Goal: Complete application form

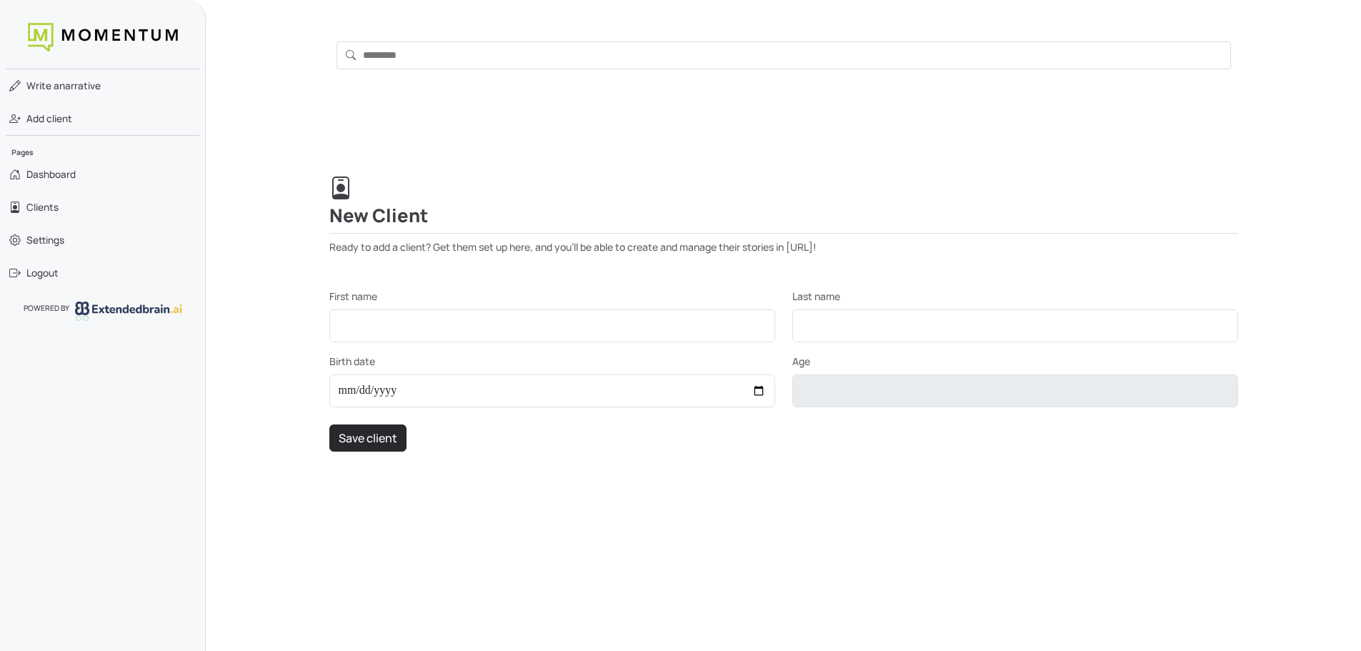
scroll to position [56, 0]
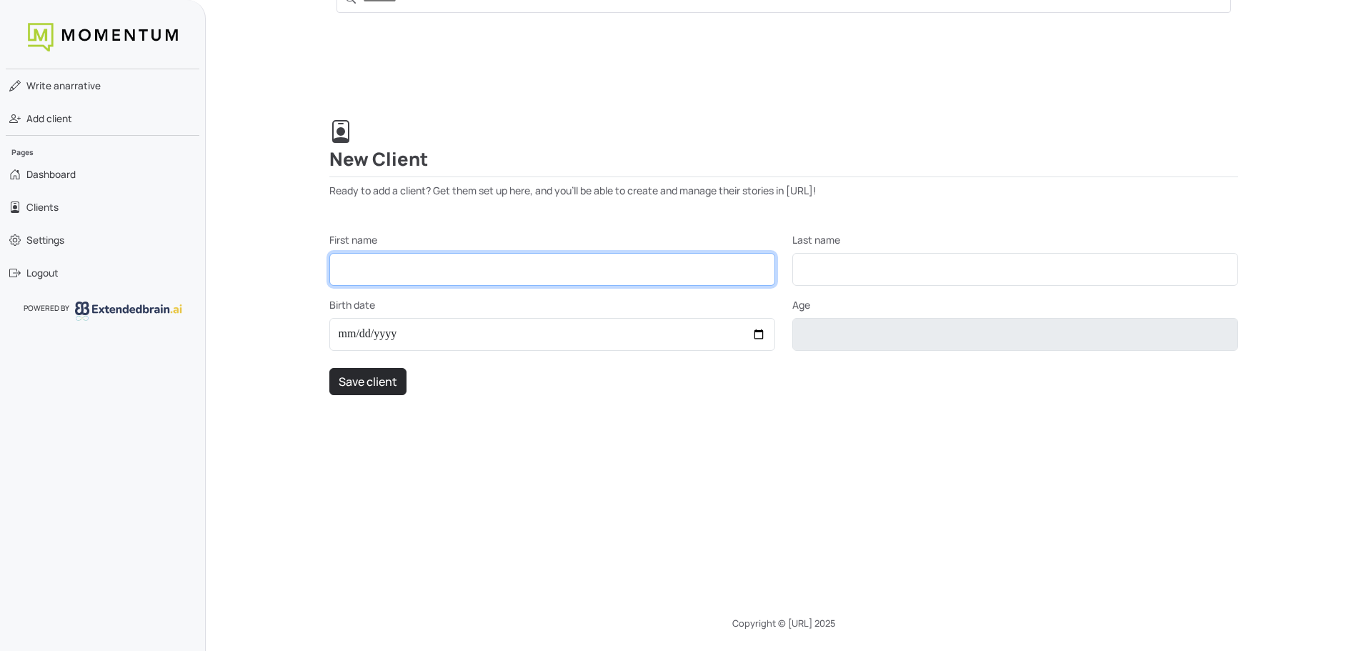
click at [394, 262] on input "First name" at bounding box center [552, 269] width 446 height 33
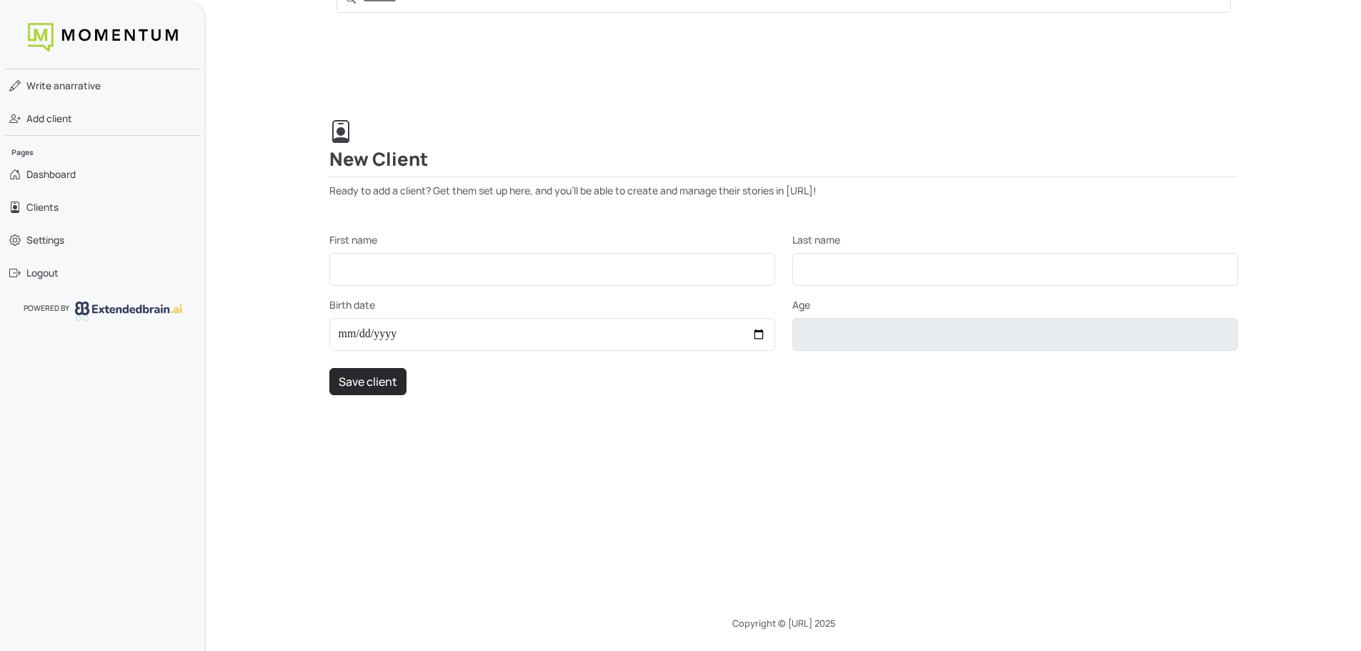
click at [373, 232] on label "First name" at bounding box center [353, 239] width 48 height 15
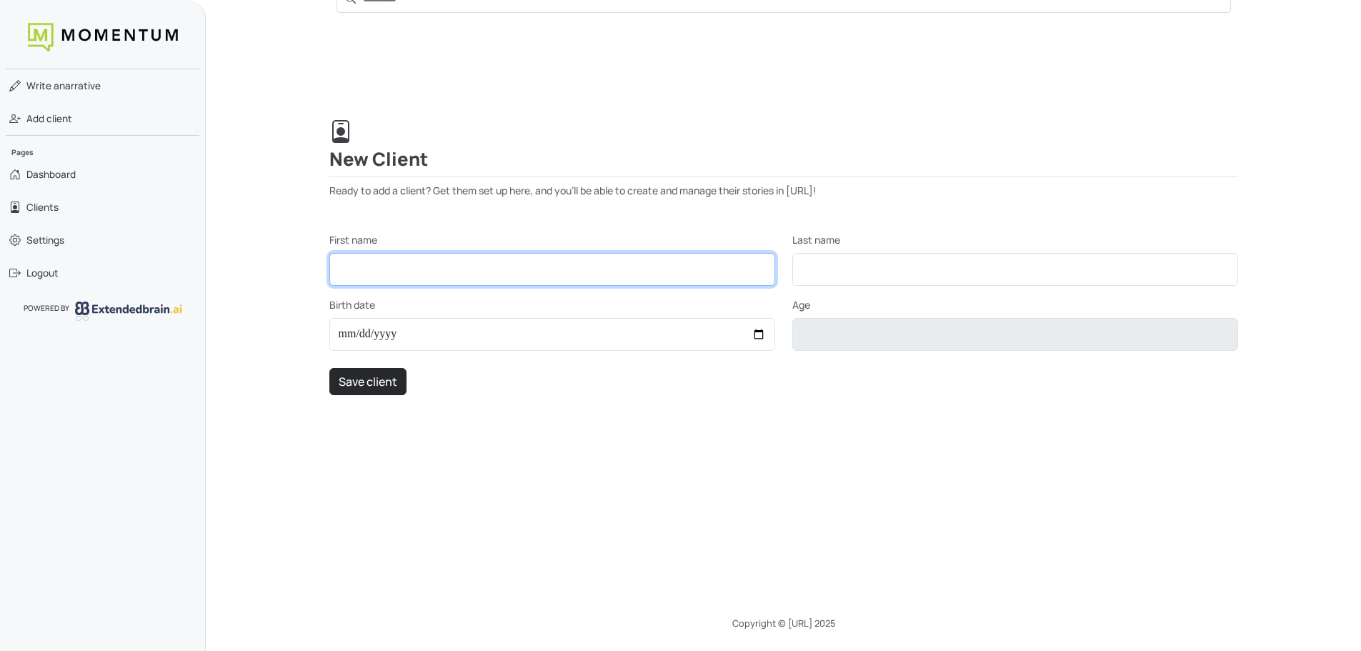
click at [411, 274] on input "First name" at bounding box center [552, 269] width 446 height 33
click at [456, 266] on input "First name" at bounding box center [552, 269] width 446 height 33
click at [468, 270] on input "First name" at bounding box center [552, 269] width 446 height 33
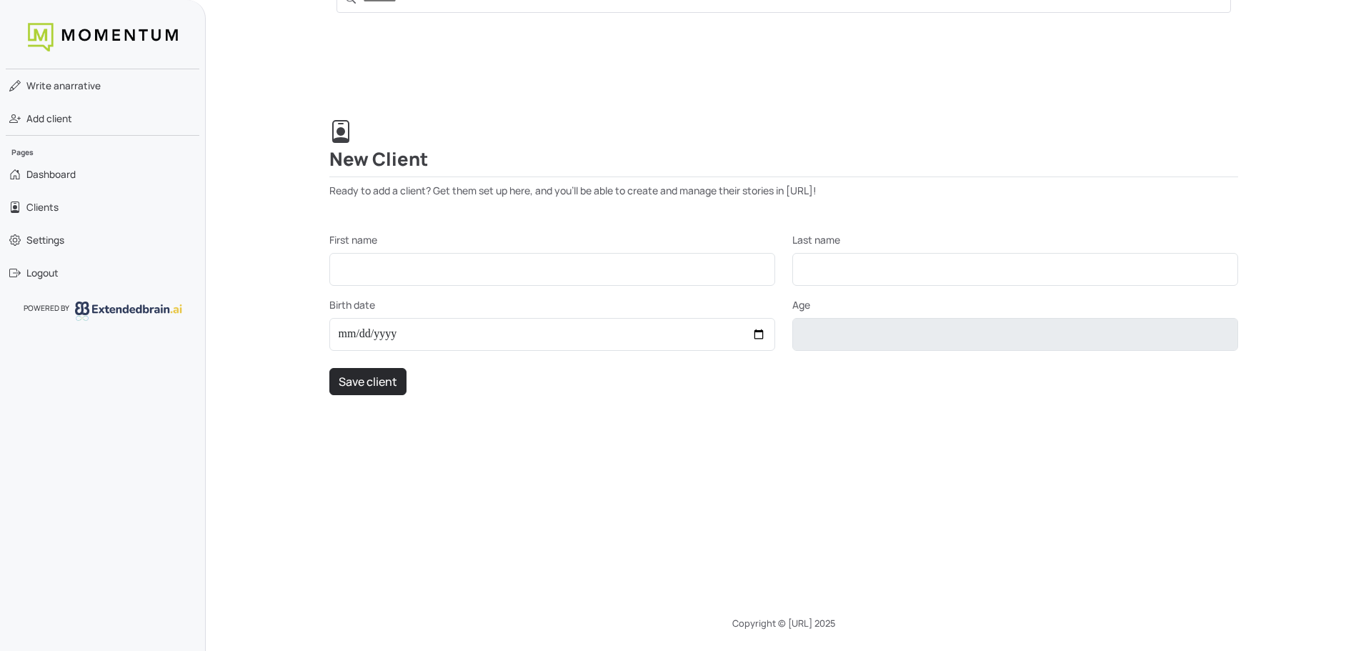
click at [69, 35] on img at bounding box center [103, 37] width 150 height 29
